Goal: Browse casually

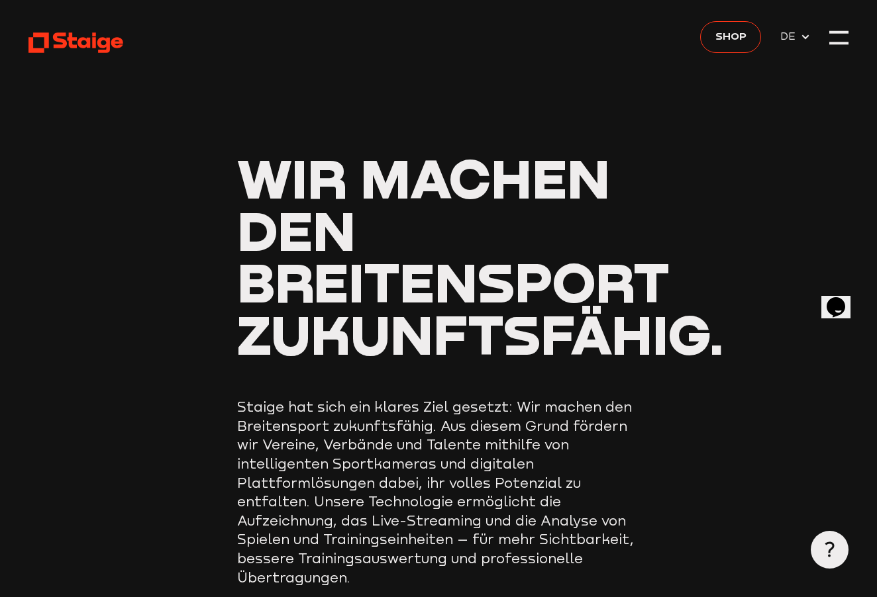
click at [95, 40] on use at bounding box center [76, 42] width 97 height 21
click at [841, 39] on div at bounding box center [838, 37] width 19 height 19
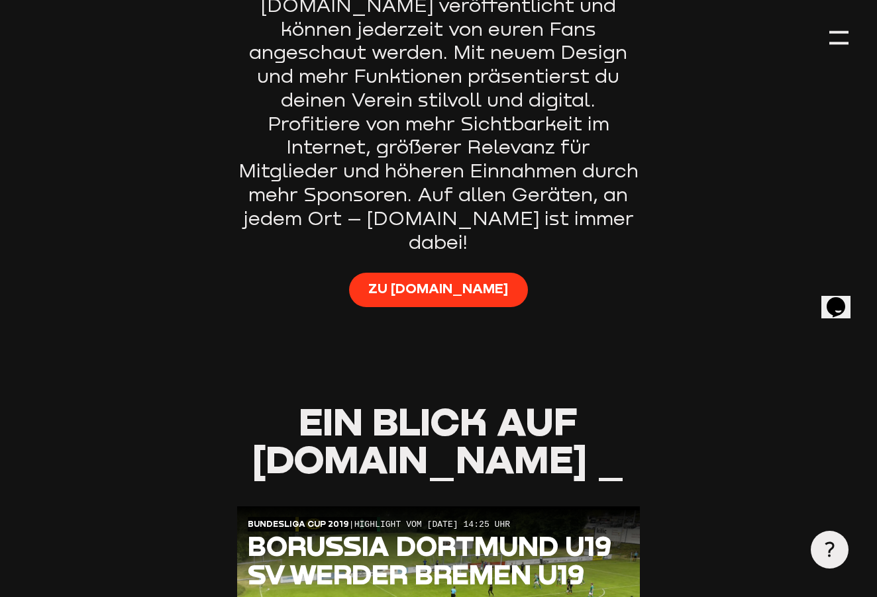
scroll to position [915, 0]
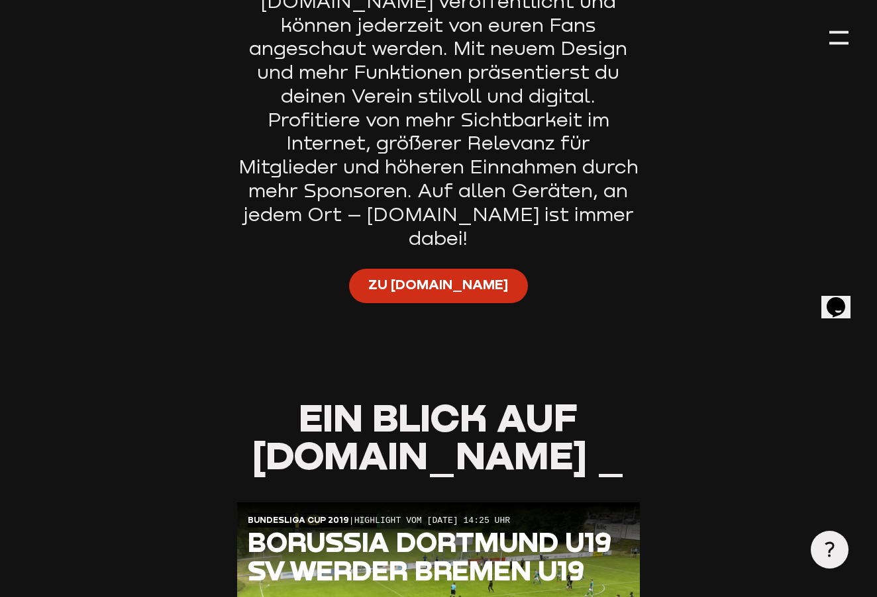
click at [422, 276] on span "Zu Staige.tv" at bounding box center [438, 285] width 140 height 19
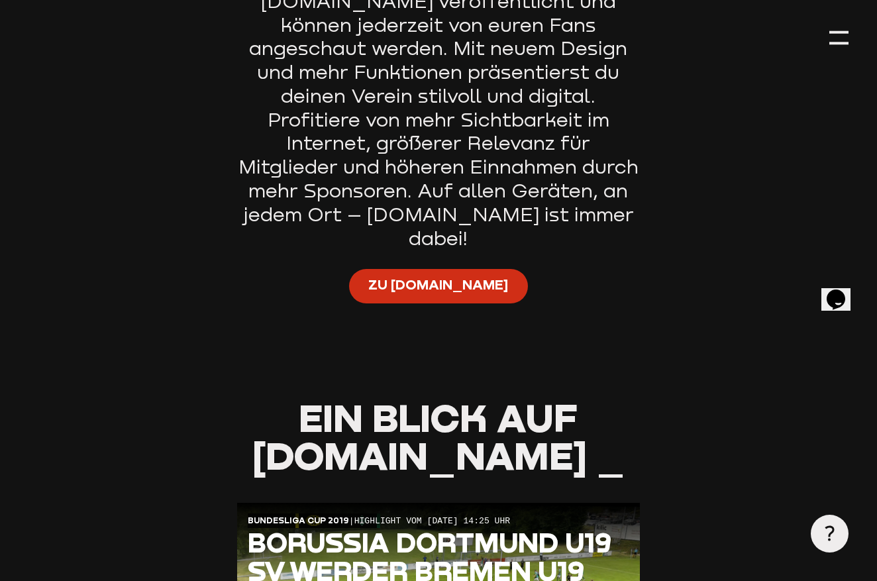
type input "0.8"
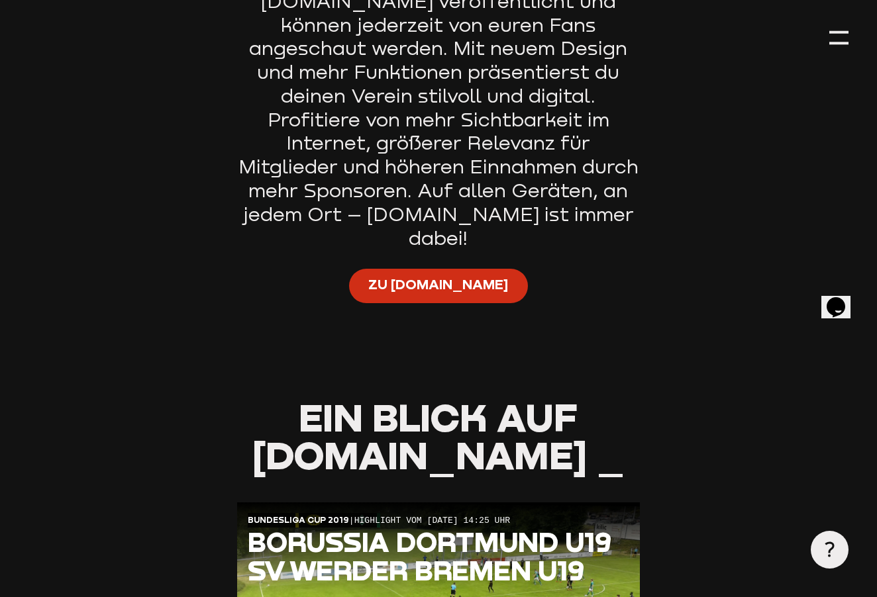
click at [443, 276] on span "Zu Staige.tv" at bounding box center [438, 285] width 140 height 19
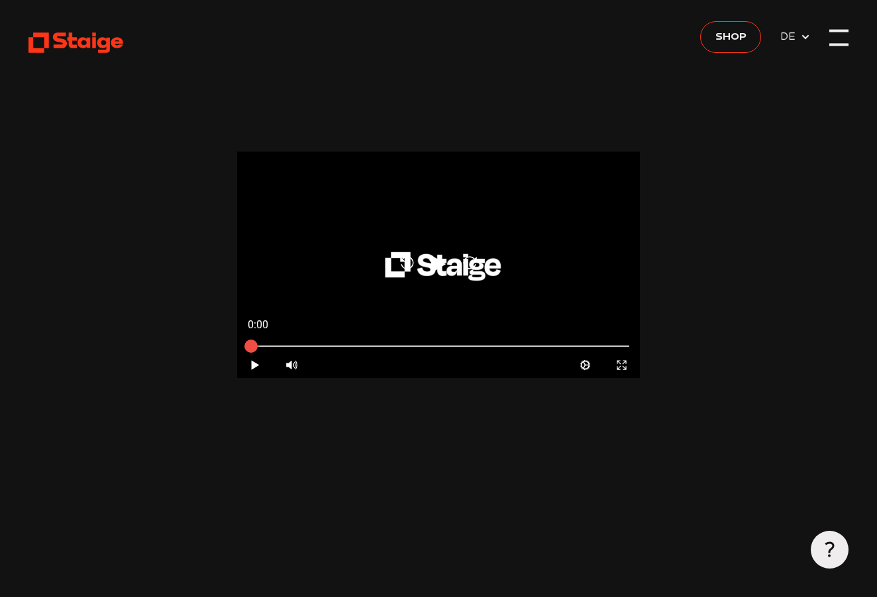
click at [833, 40] on div at bounding box center [838, 37] width 19 height 19
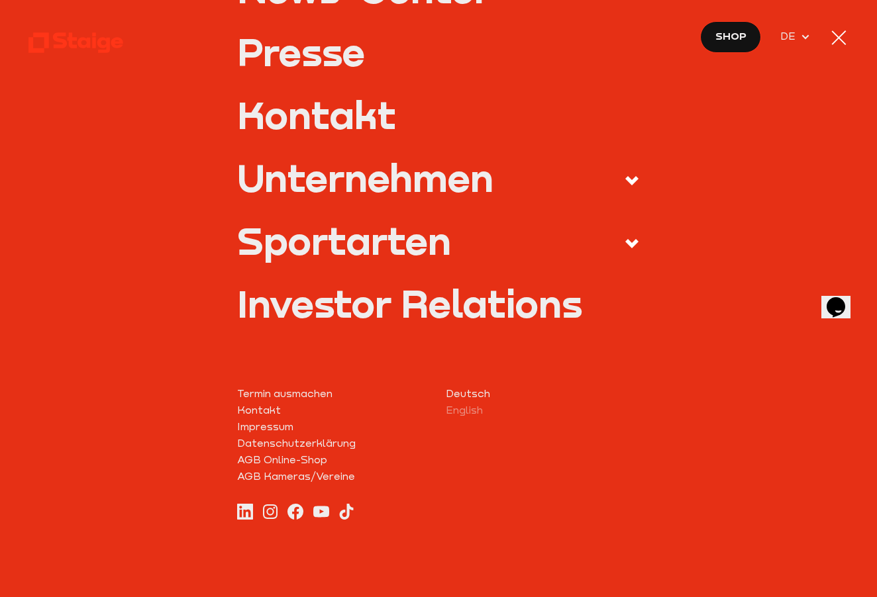
scroll to position [487, 0]
click at [475, 390] on link "Deutsch" at bounding box center [543, 394] width 194 height 17
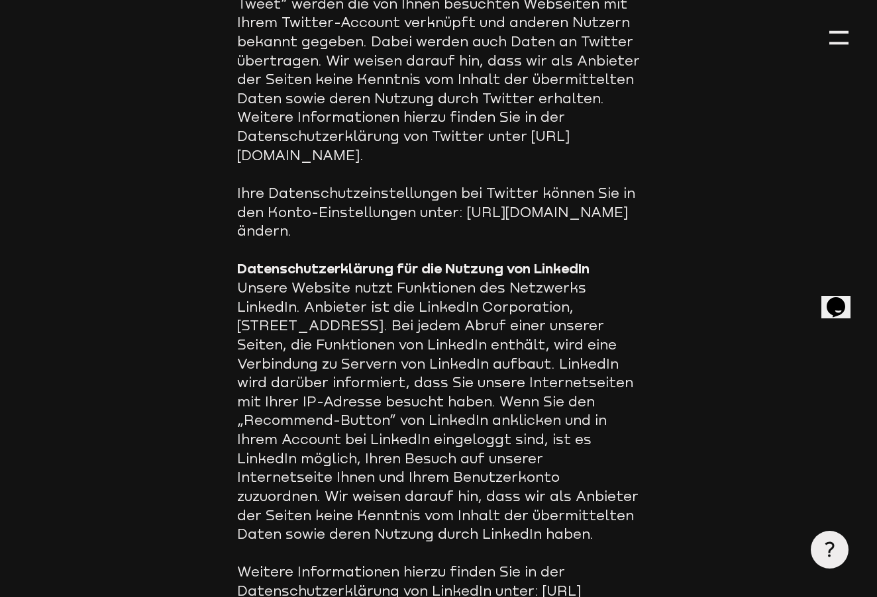
scroll to position [11058, 0]
